Goal: Use online tool/utility: Use online tool/utility

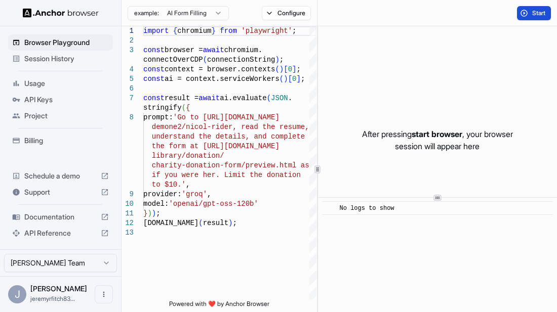
click at [533, 15] on span "Start" at bounding box center [539, 13] width 14 height 8
